Goal: Browse casually: Explore the website without a specific task or goal

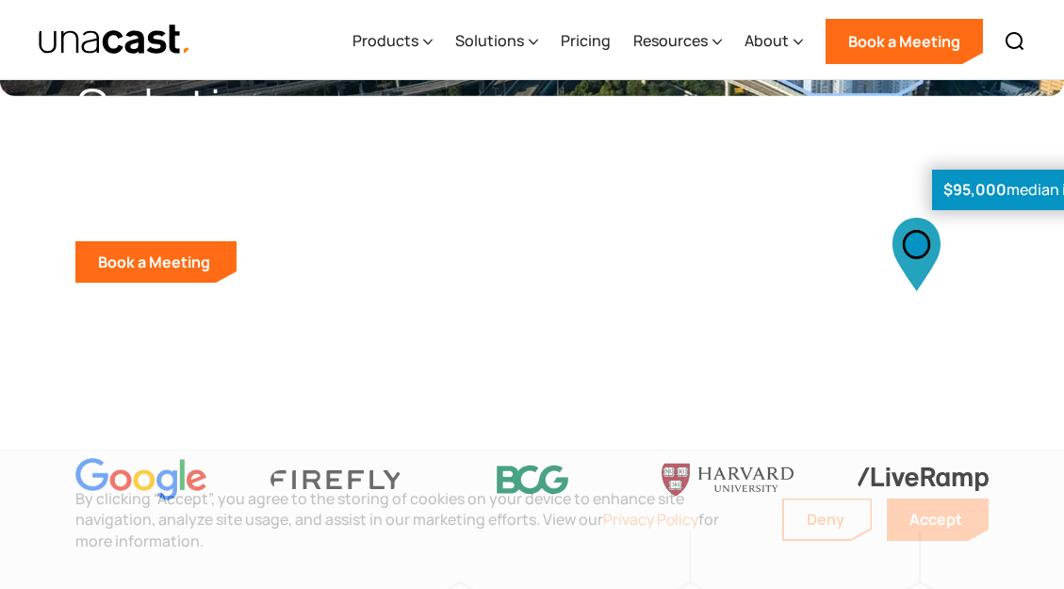
scroll to position [288, 0]
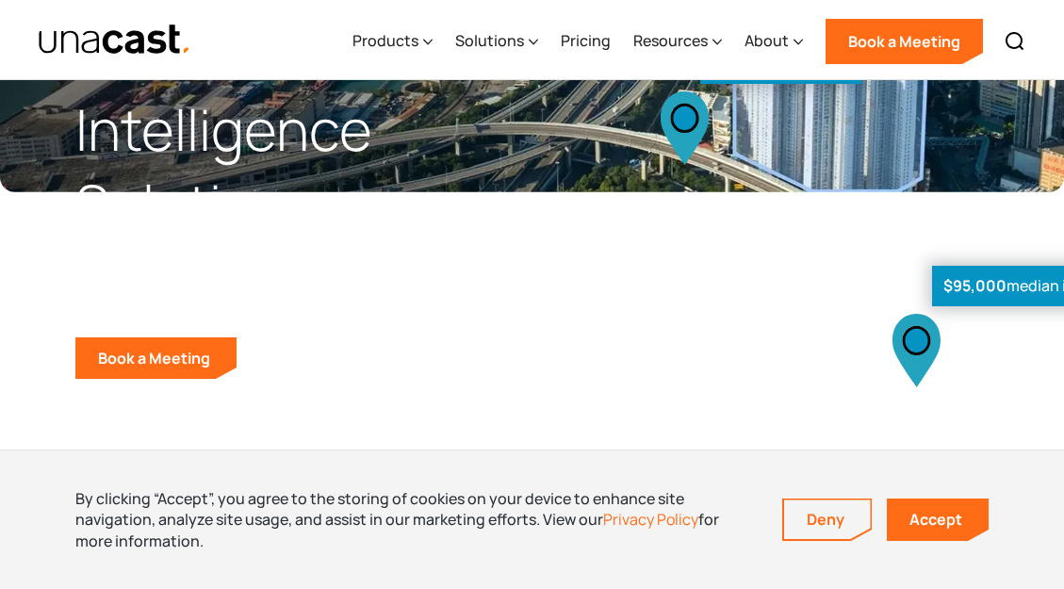
click at [568, 307] on div "$95,000 median income 23,570 daily visitors 9.2% increase in foot traffic" at bounding box center [788, 142] width 512 height 474
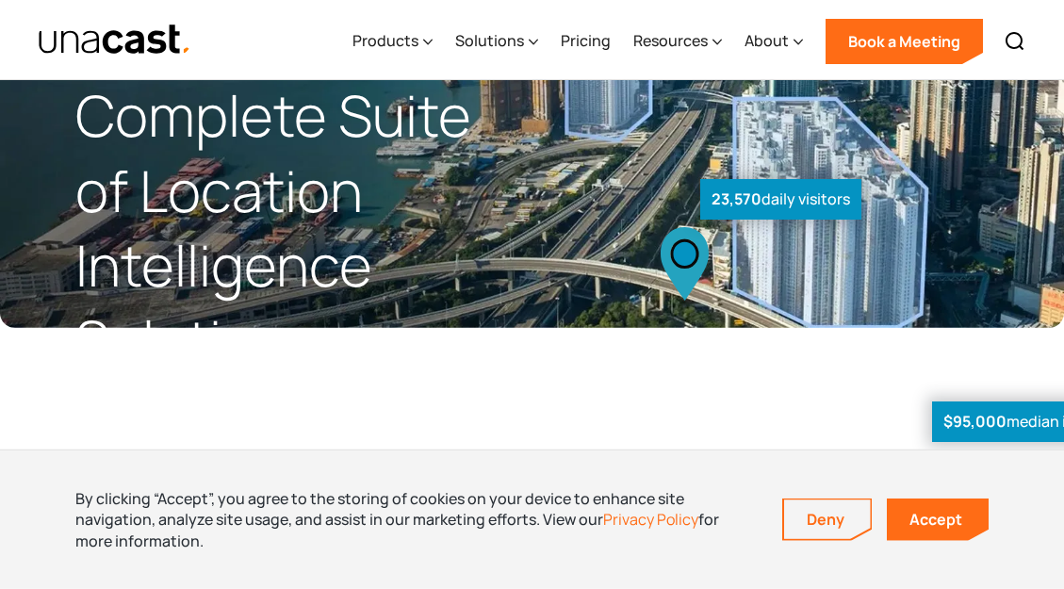
scroll to position [0, 0]
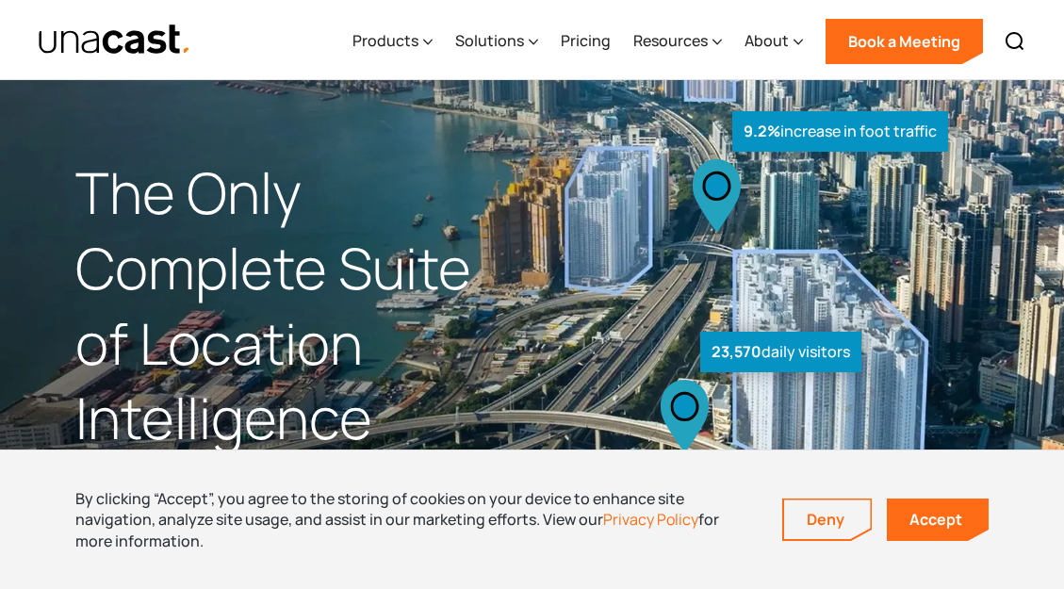
click at [153, 46] on img "home" at bounding box center [115, 40] width 154 height 33
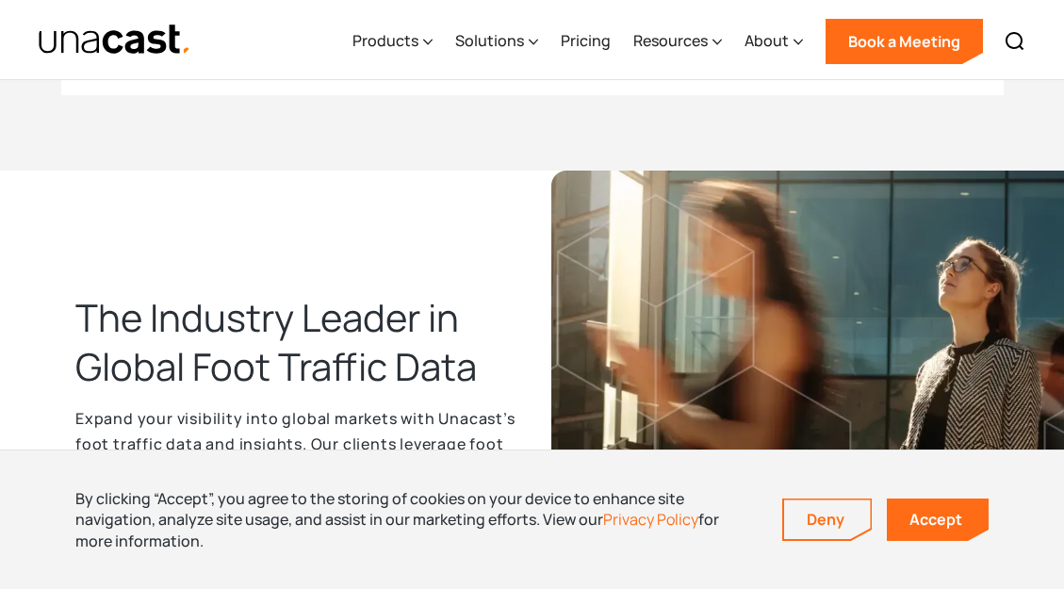
scroll to position [2499, 0]
